Goal: Find contact information: Obtain details needed to contact an individual or organization

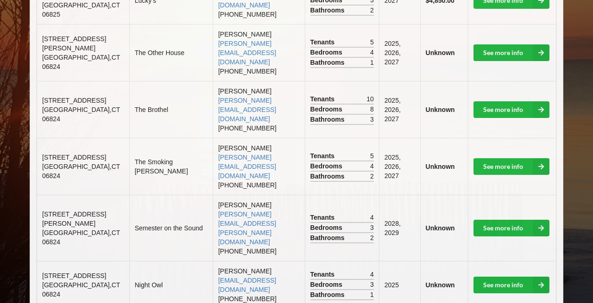
scroll to position [406, 0]
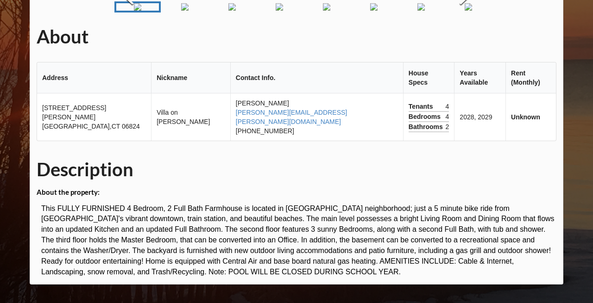
scroll to position [132, 0]
click at [325, 11] on img "Go to Slide 5" at bounding box center [326, 6] width 7 height 7
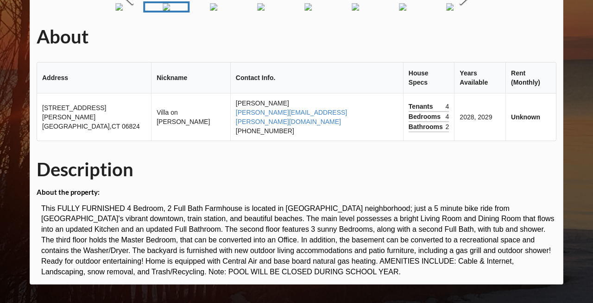
scroll to position [312, 0]
click at [271, 120] on link "[PERSON_NAME][EMAIL_ADDRESS][PERSON_NAME][DOMAIN_NAME]" at bounding box center [291, 117] width 111 height 17
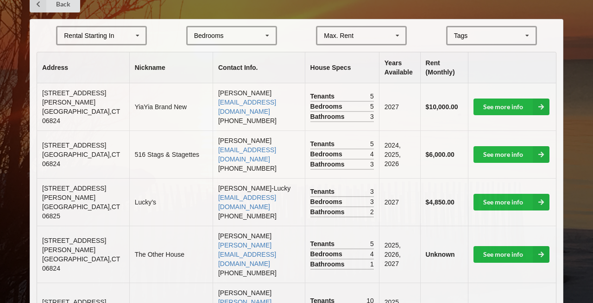
scroll to position [209, 0]
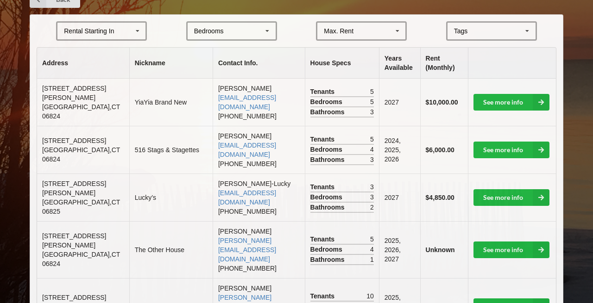
click at [134, 25] on icon at bounding box center [138, 31] width 14 height 17
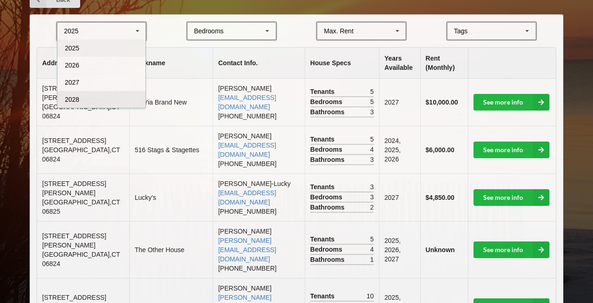
click at [118, 94] on div "2028" at bounding box center [101, 99] width 88 height 17
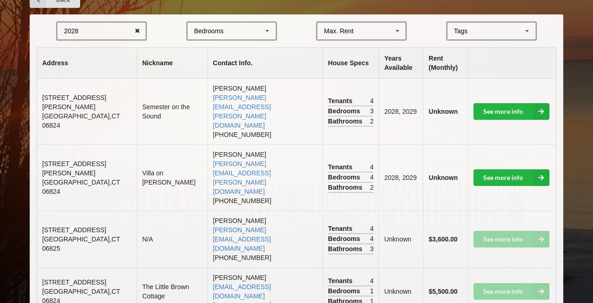
click at [134, 25] on icon at bounding box center [137, 31] width 14 height 17
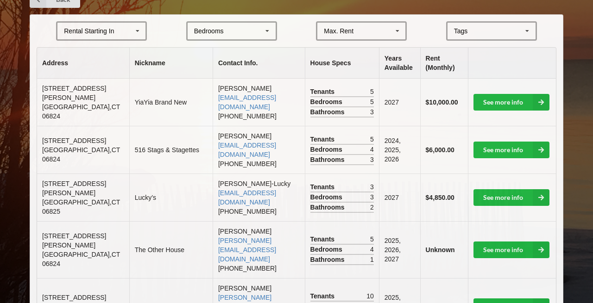
click at [136, 24] on icon at bounding box center [138, 31] width 14 height 17
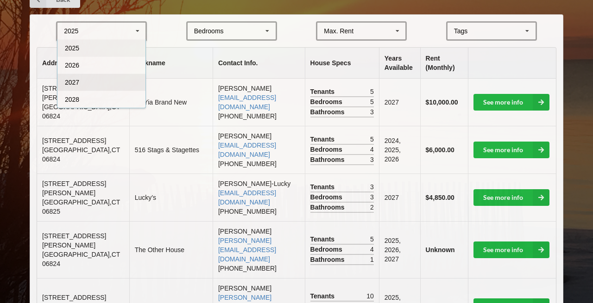
click at [112, 76] on div "2027" at bounding box center [101, 82] width 88 height 17
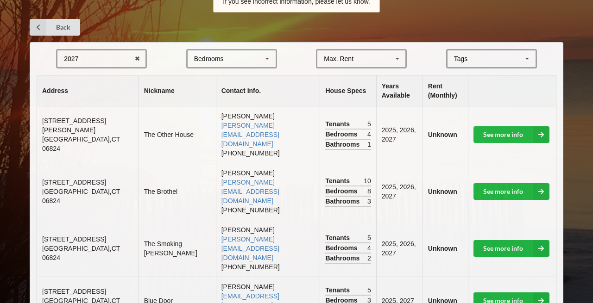
scroll to position [181, 0]
